Goal: Navigation & Orientation: Find specific page/section

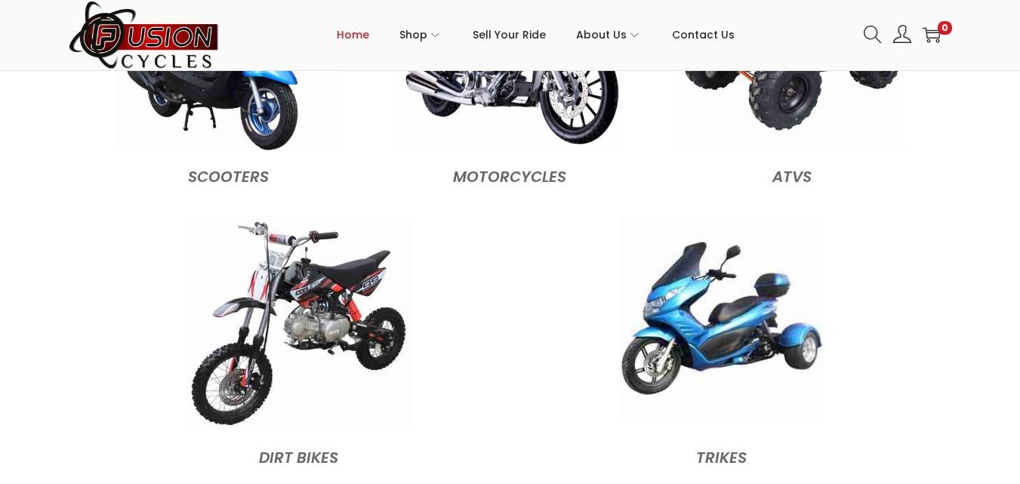
scroll to position [1578, 0]
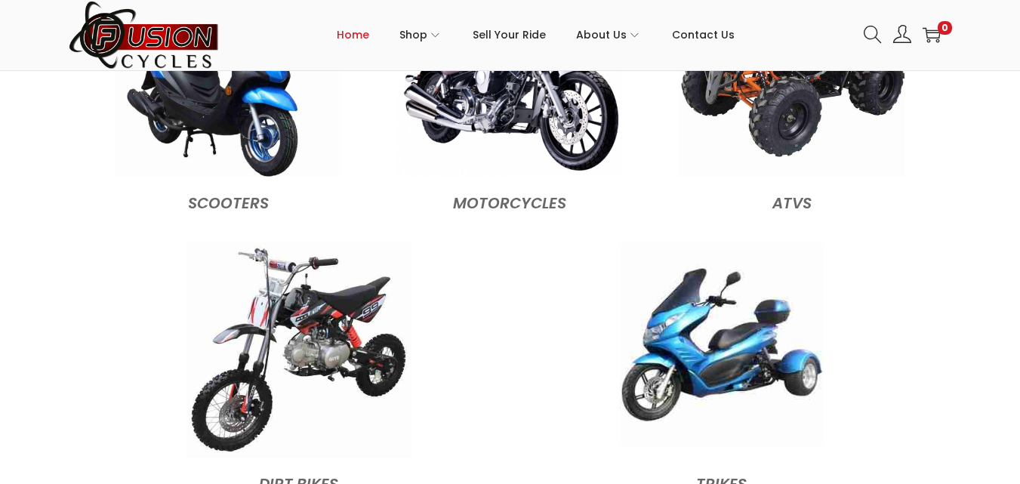
click at [731, 285] on img at bounding box center [722, 344] width 204 height 204
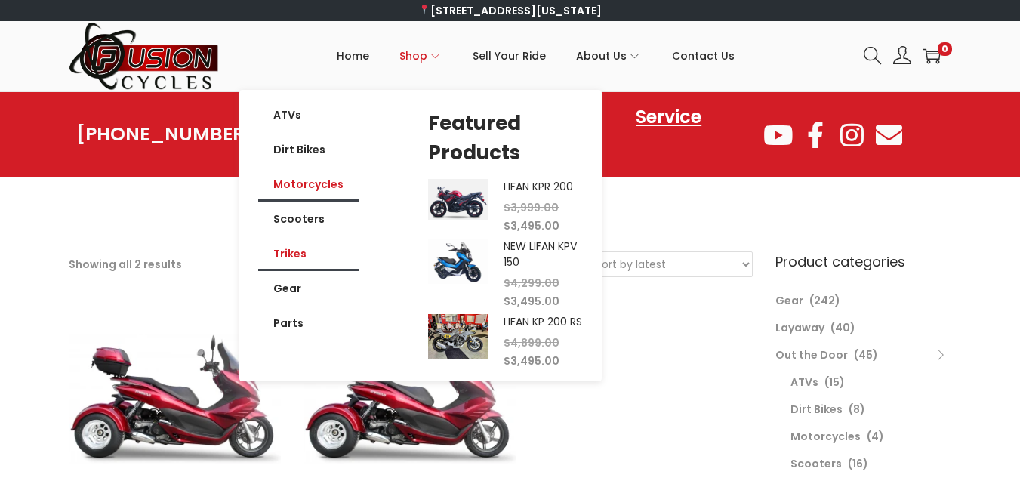
click at [310, 185] on link "Motorcycles" at bounding box center [308, 184] width 100 height 35
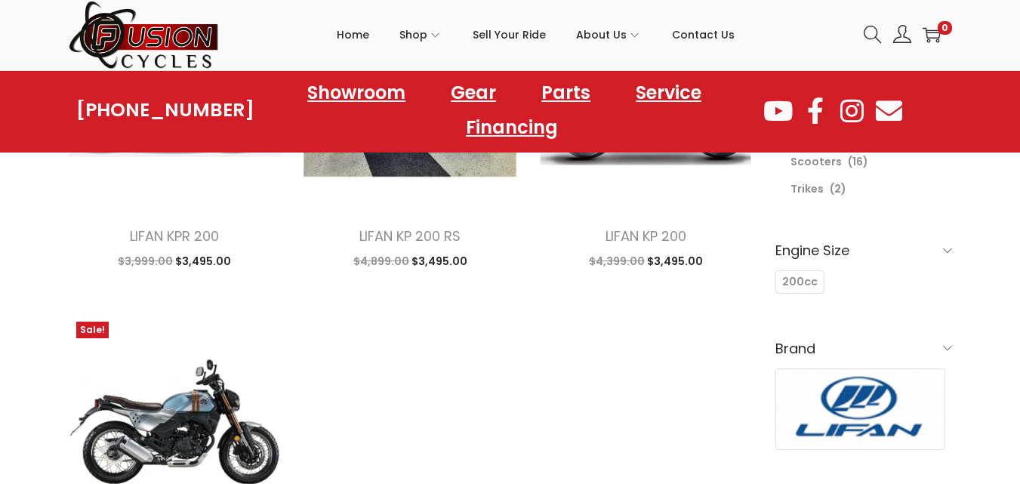
scroll to position [151, 0]
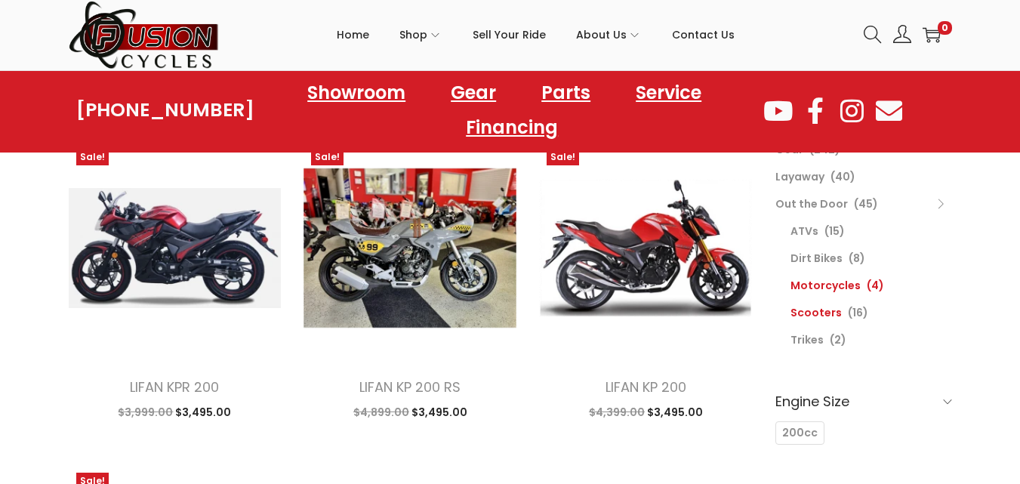
click at [809, 316] on link "Scooters" at bounding box center [815, 312] width 51 height 15
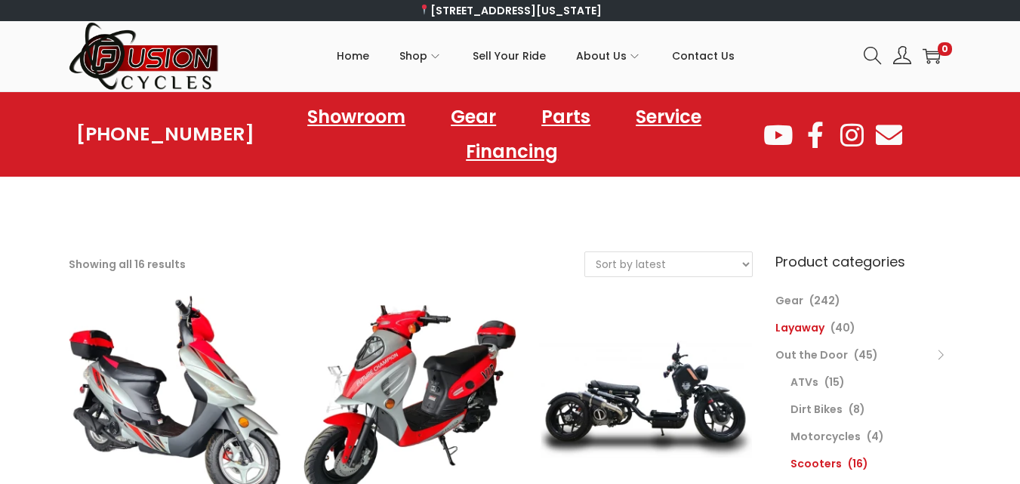
click at [816, 331] on link "Layaway" at bounding box center [799, 327] width 49 height 15
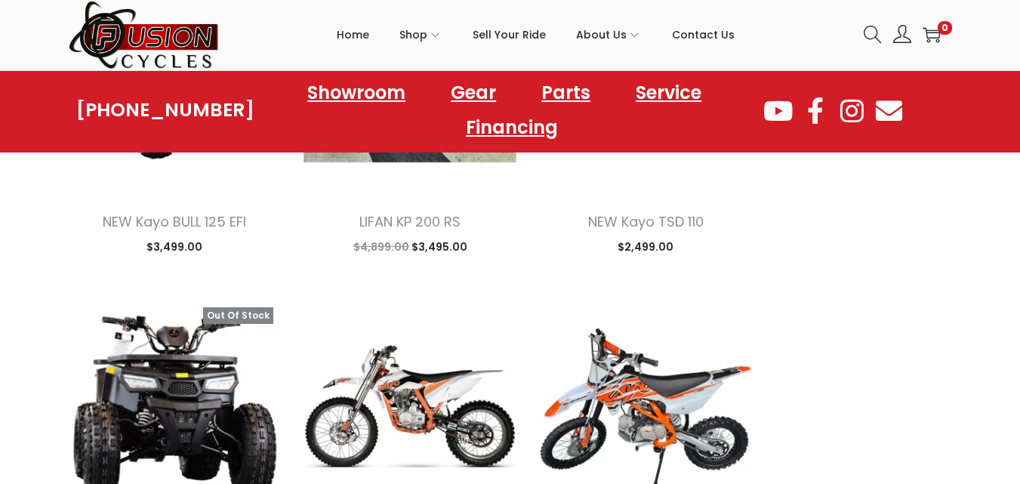
scroll to position [2038, 0]
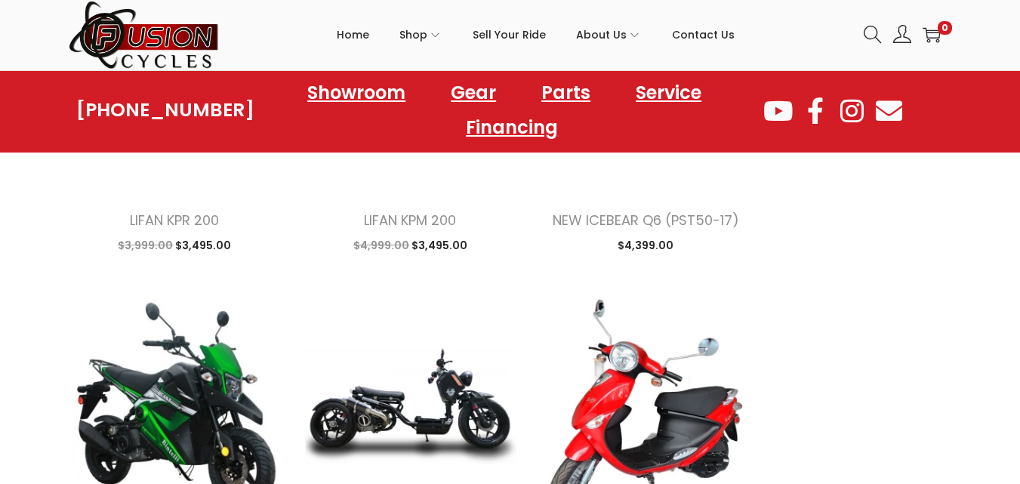
scroll to position [3850, 0]
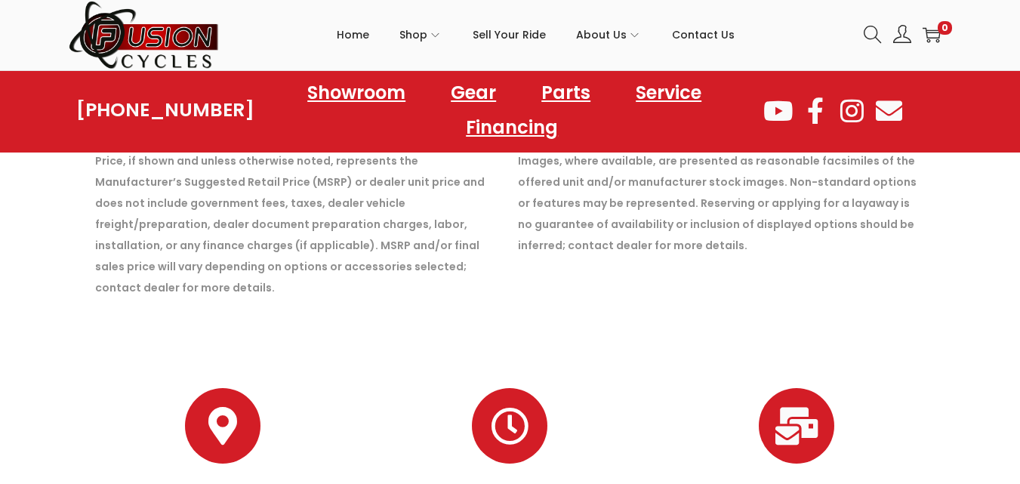
scroll to position [5330, 0]
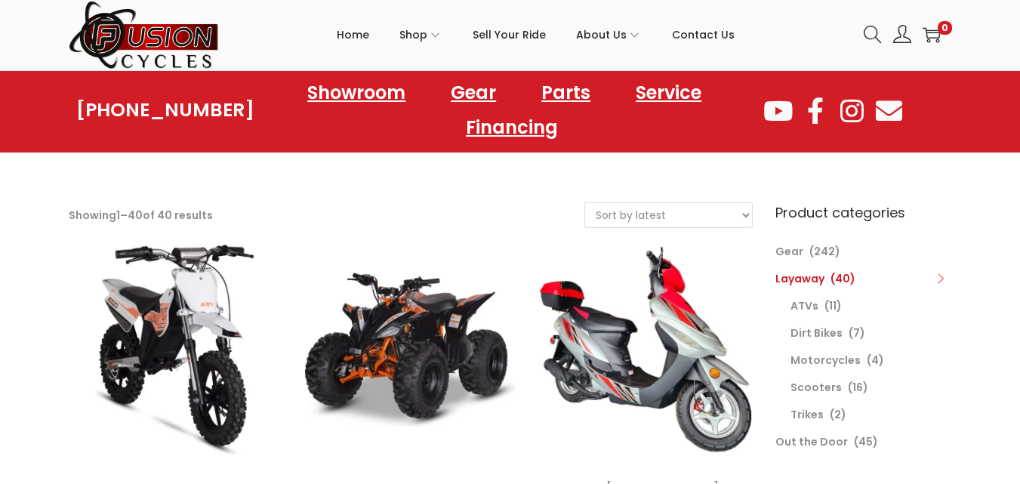
scroll to position [75, 0]
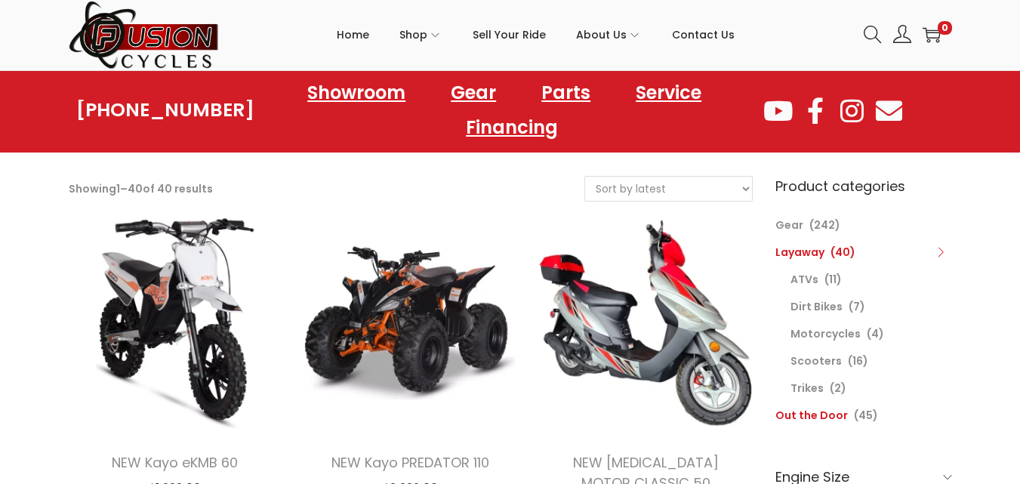
click at [824, 415] on link "Out the Door" at bounding box center [811, 415] width 72 height 15
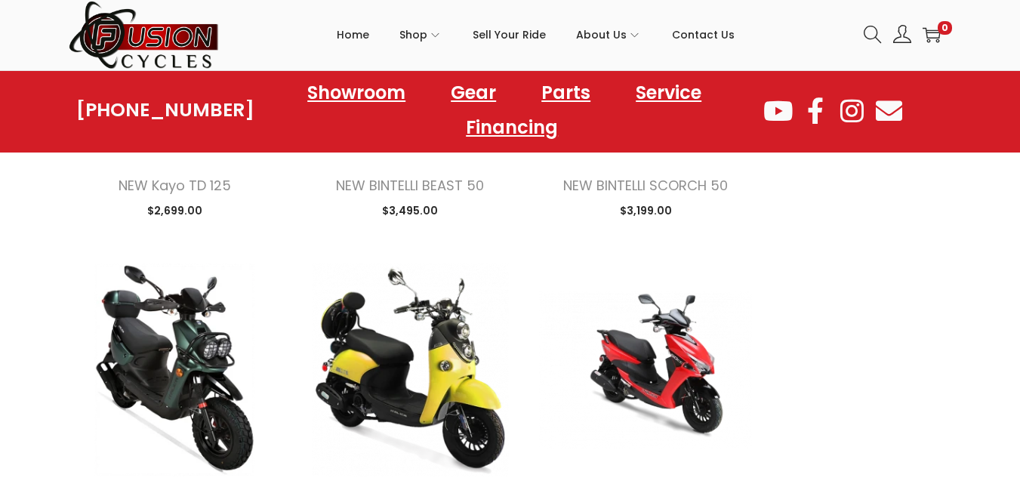
scroll to position [2114, 0]
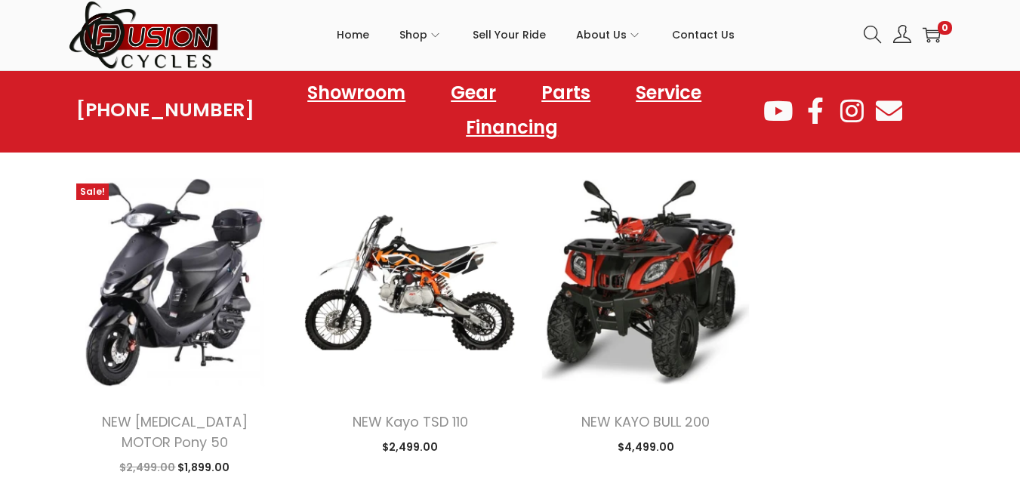
scroll to position [4152, 0]
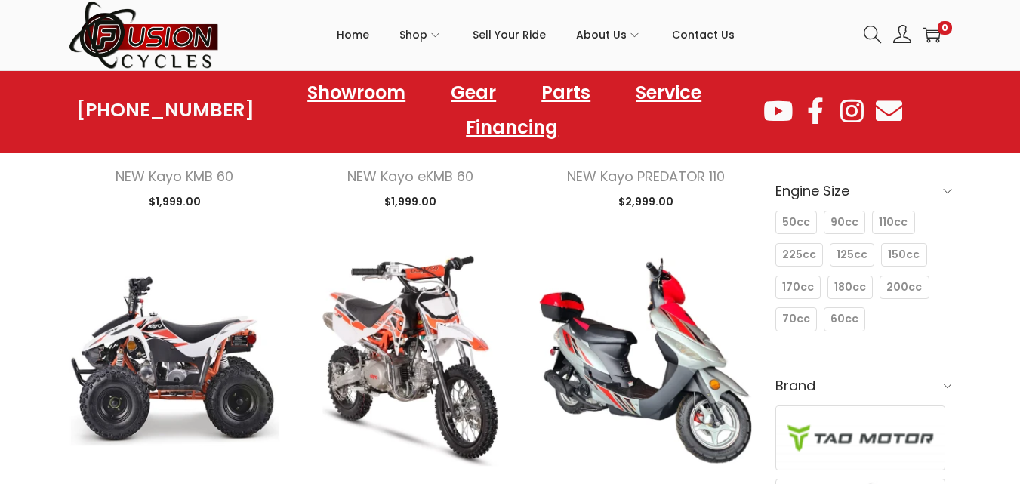
scroll to position [79, 0]
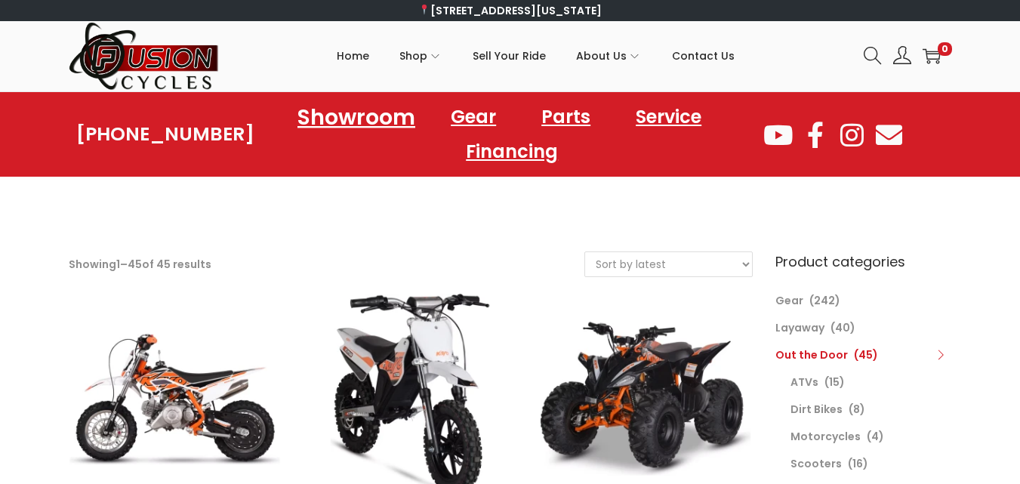
click at [382, 115] on link "Showroom" at bounding box center [356, 117] width 154 height 42
